Goal: Information Seeking & Learning: Learn about a topic

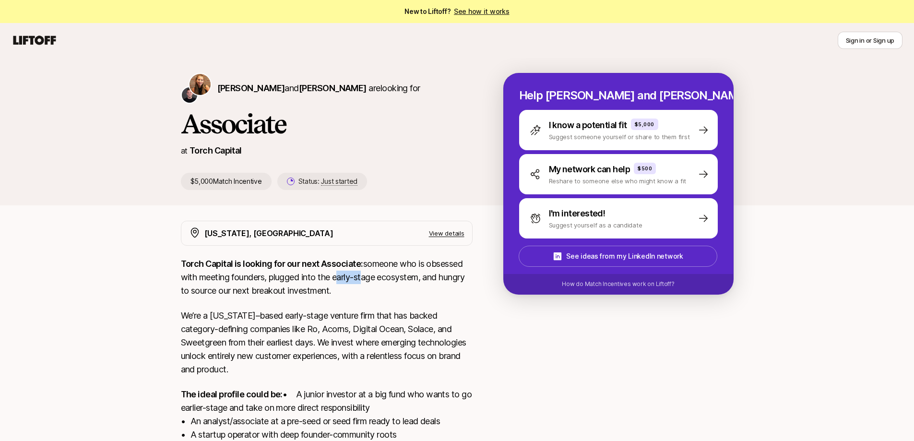
click at [337, 279] on p "Torch Capital is looking for our next Associate: someone who is obsessed with m…" at bounding box center [327, 277] width 292 height 40
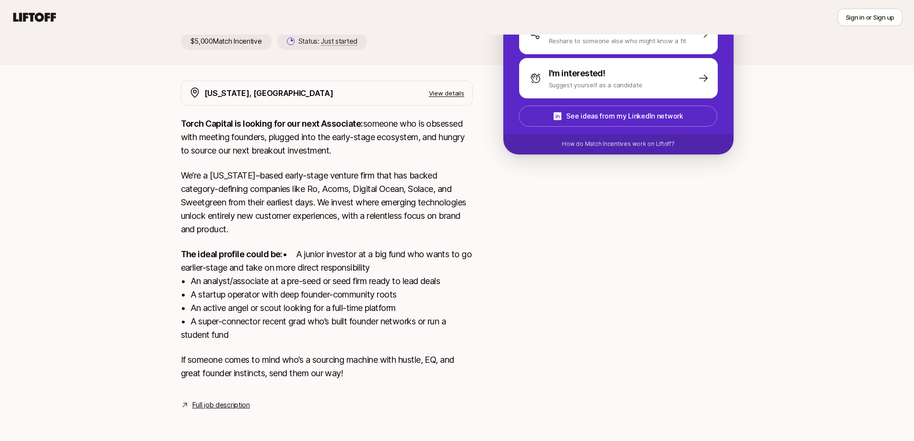
scroll to position [144, 0]
click at [249, 240] on div "Torch Capital is looking for our next Associate: someone who is obsessed with m…" at bounding box center [327, 254] width 292 height 274
drag, startPoint x: 231, startPoint y: 243, endPoint x: 222, endPoint y: 243, distance: 9.6
click at [222, 243] on div "Torch Capital is looking for our next Associate: someone who is obsessed with m…" at bounding box center [327, 254] width 292 height 274
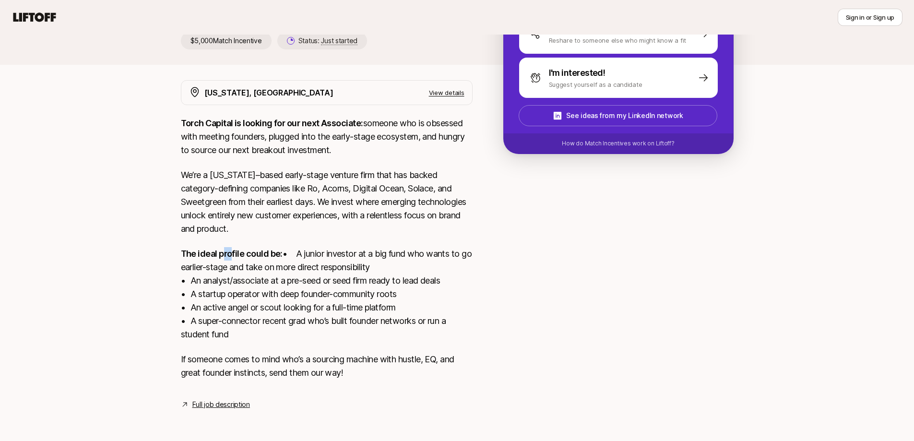
click at [222, 243] on div "Torch Capital is looking for our next Associate: someone who is obsessed with m…" at bounding box center [327, 254] width 292 height 274
click at [256, 285] on p "The ideal profile could be: • A junior investor at a big fund who wants to go e…" at bounding box center [327, 294] width 292 height 94
drag, startPoint x: 246, startPoint y: 287, endPoint x: 240, endPoint y: 287, distance: 5.8
click at [240, 287] on p "The ideal profile could be: • A junior investor at a big fund who wants to go e…" at bounding box center [327, 294] width 292 height 94
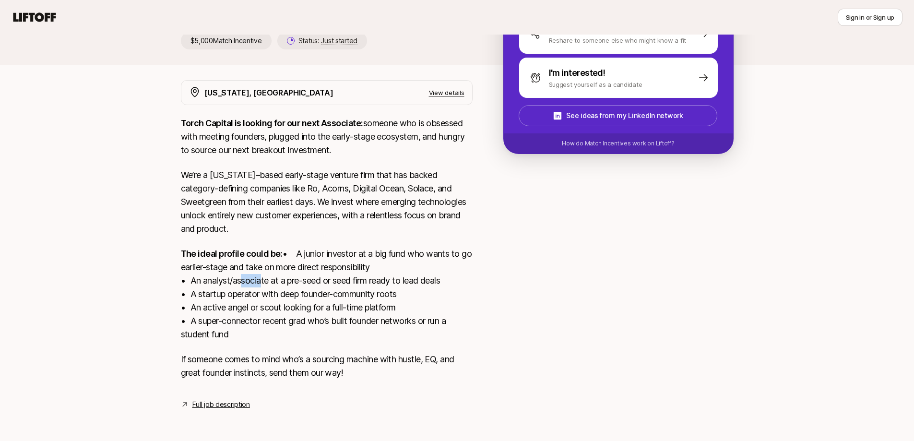
click at [240, 287] on p "The ideal profile could be: • A junior investor at a big fund who wants to go e…" at bounding box center [327, 294] width 292 height 94
click at [218, 402] on link "Full job description" at bounding box center [221, 405] width 58 height 12
drag, startPoint x: 294, startPoint y: 204, endPoint x: 269, endPoint y: 207, distance: 25.1
click at [269, 207] on p "We’re a [US_STATE]–based early-stage venture firm that has backed category-defi…" at bounding box center [327, 201] width 292 height 67
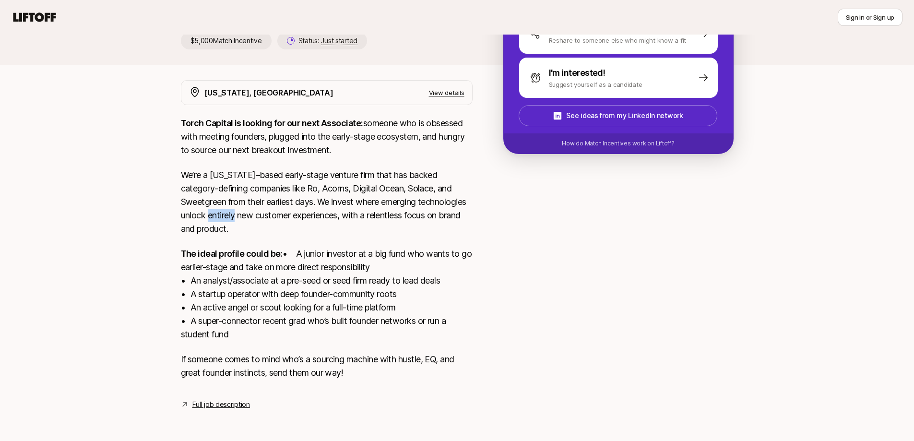
click at [269, 207] on p "We’re a [US_STATE]–based early-stage venture firm that has backed category-defi…" at bounding box center [327, 201] width 292 height 67
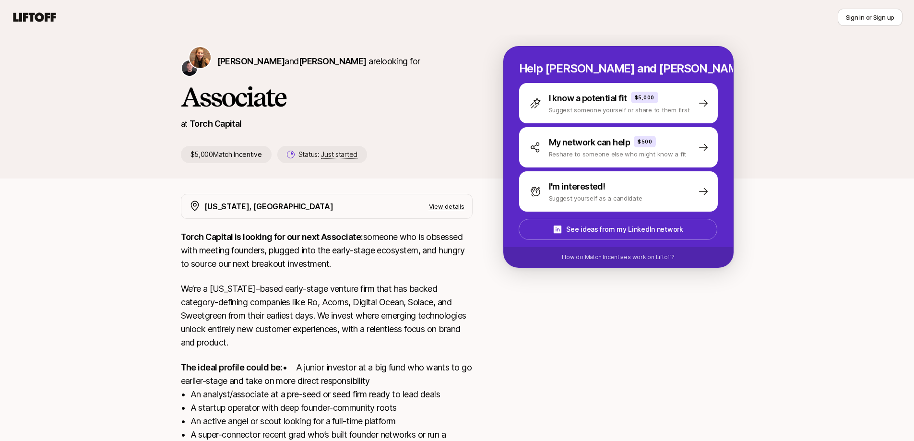
scroll to position [10, 0]
